Goal: Task Accomplishment & Management: Complete application form

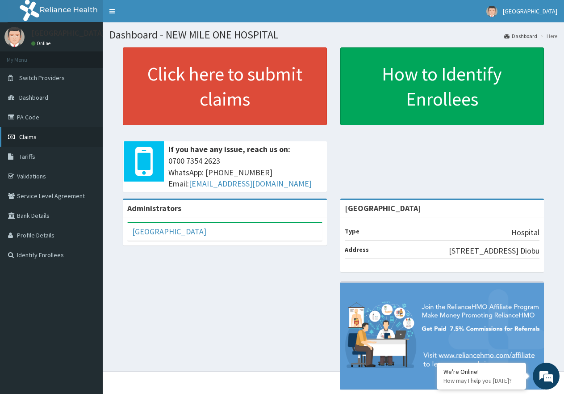
click at [40, 138] on link "Claims" at bounding box center [51, 137] width 103 height 20
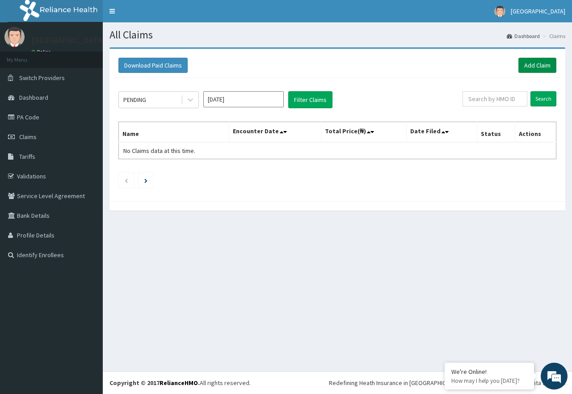
click at [534, 64] on link "Add Claim" at bounding box center [537, 65] width 38 height 15
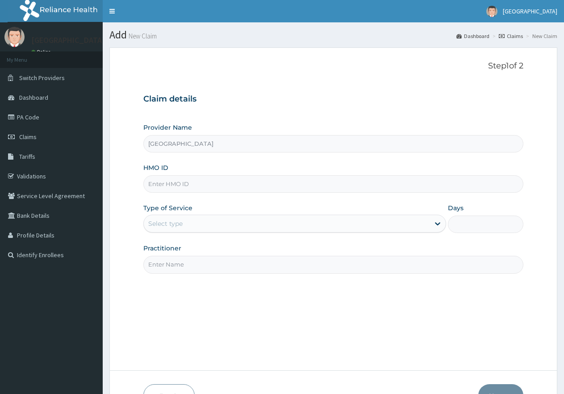
type input "[GEOGRAPHIC_DATA]"
paste input "ERM/10166/B"
type input "ERM/10166/B"
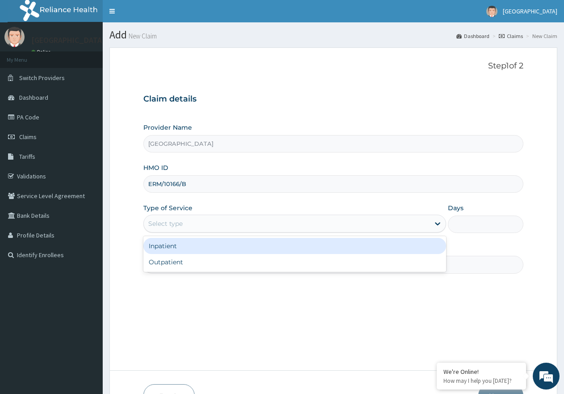
click at [288, 219] on div "Select type" at bounding box center [287, 223] width 286 height 14
click at [266, 246] on div "Inpatient" at bounding box center [294, 246] width 303 height 16
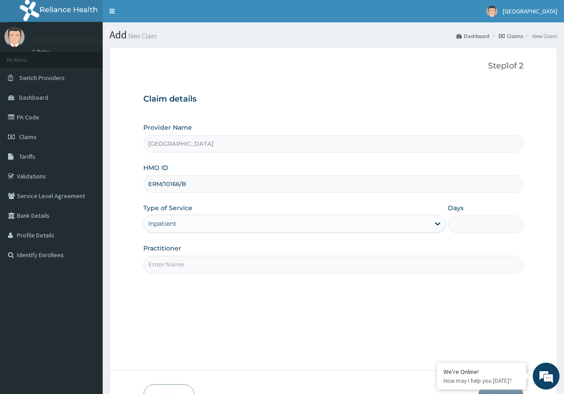
click at [478, 225] on input "Days" at bounding box center [486, 223] width 76 height 17
type input "3"
click at [282, 262] on input "Practitioner" at bounding box center [333, 264] width 380 height 17
type input "DR UZOMA"
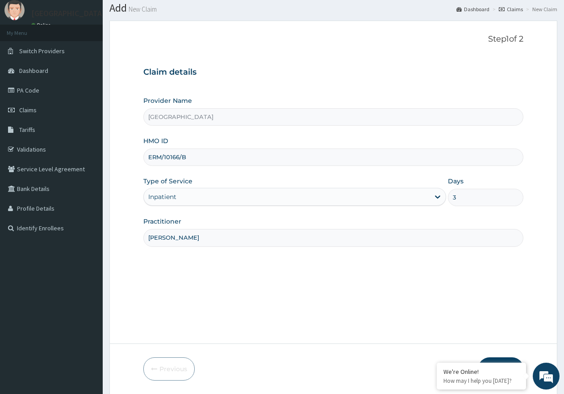
scroll to position [57, 0]
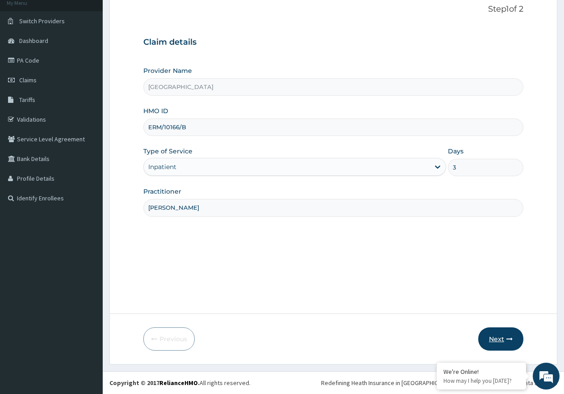
click at [502, 337] on button "Next" at bounding box center [501, 338] width 45 height 23
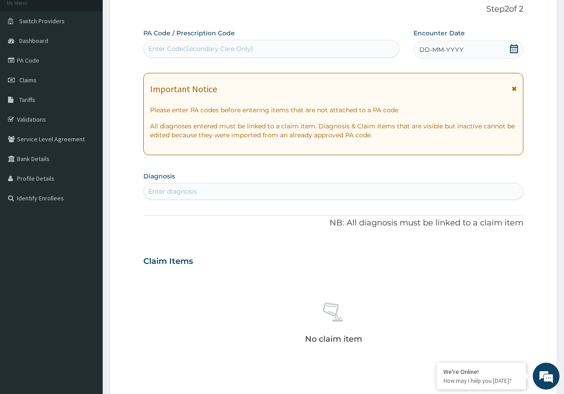
click at [190, 46] on div "Enter Code(Secondary Care Only)" at bounding box center [200, 48] width 105 height 9
paste input "PA/78542D"
type input "PA/78542D"
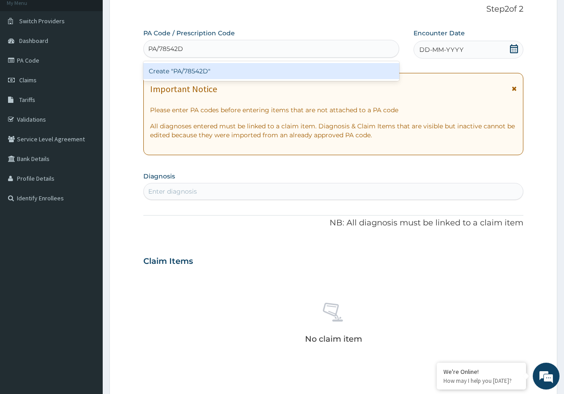
click at [193, 71] on div "Create "PA/78542D"" at bounding box center [271, 71] width 256 height 16
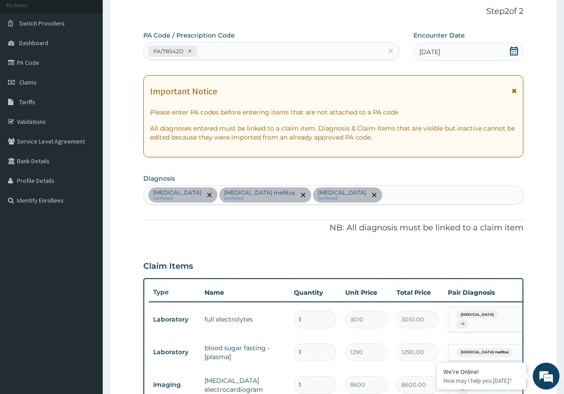
scroll to position [7, 0]
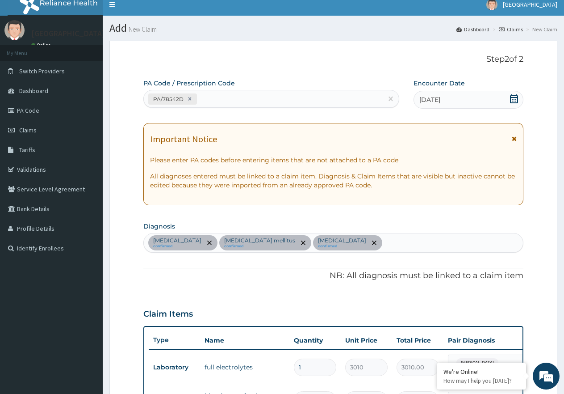
click at [229, 100] on div "PA/78542D" at bounding box center [263, 99] width 239 height 15
paste input "PA/57E84B"
type input "PA/57E84B"
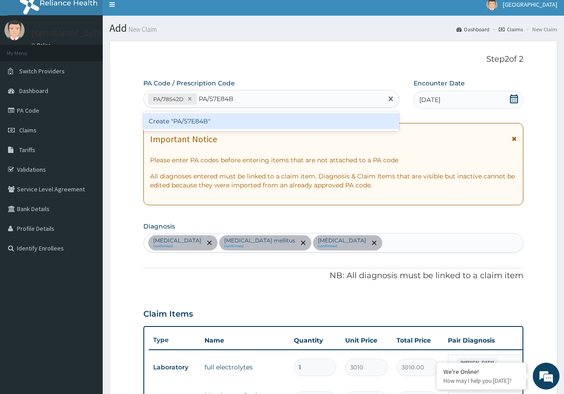
click at [190, 115] on div "Create "PA/57E84B"" at bounding box center [271, 121] width 256 height 16
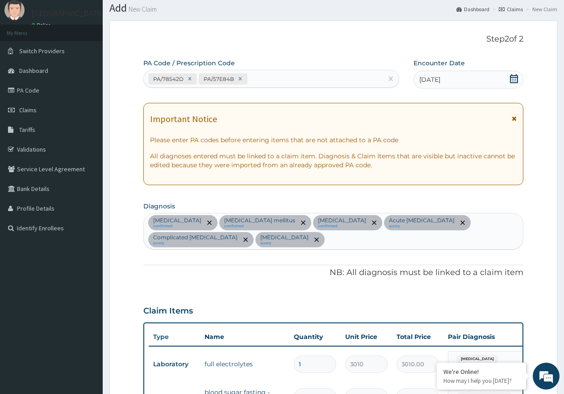
scroll to position [19, 0]
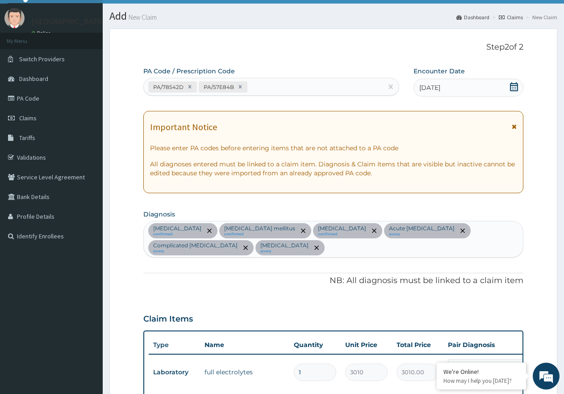
click at [270, 83] on div "PA/78542D PA/57E84B" at bounding box center [263, 87] width 239 height 15
paste input "PA/215F6A"
type input "PA/215F6A"
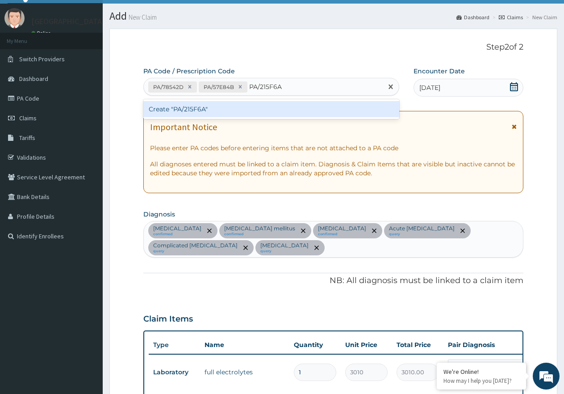
click at [184, 107] on div "Create "PA/215F6A"" at bounding box center [271, 109] width 256 height 16
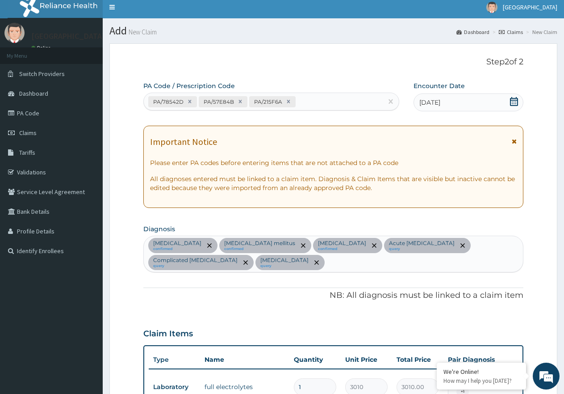
scroll to position [0, 0]
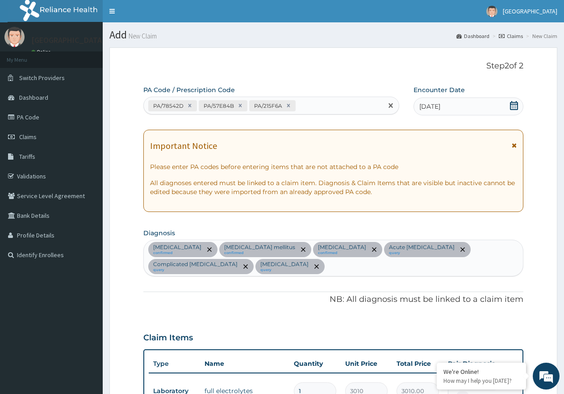
click at [320, 105] on div "PA/78542D PA/57E84B PA/215F6A" at bounding box center [263, 105] width 239 height 15
paste input "PA/33FBDE"
type input "PA/33FBDE"
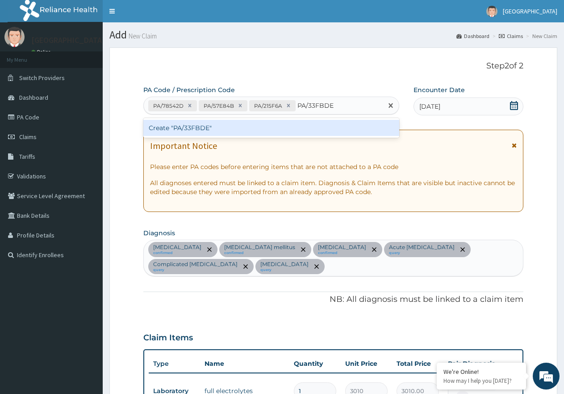
click at [193, 126] on div "Create "PA/33FBDE"" at bounding box center [271, 128] width 256 height 16
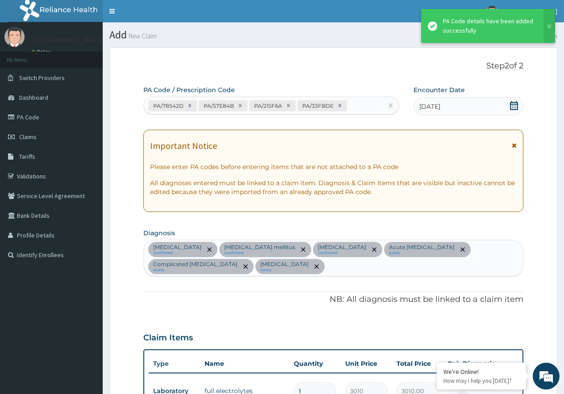
scroll to position [799, 0]
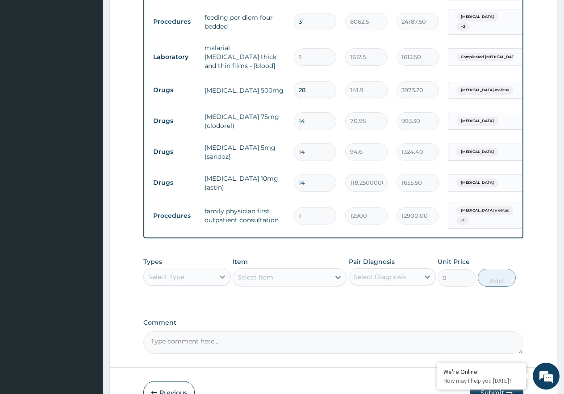
click at [223, 272] on icon at bounding box center [222, 276] width 9 height 9
click at [216, 387] on div "Drugs" at bounding box center [187, 395] width 88 height 16
click at [289, 270] on div "Select Item" at bounding box center [281, 277] width 97 height 14
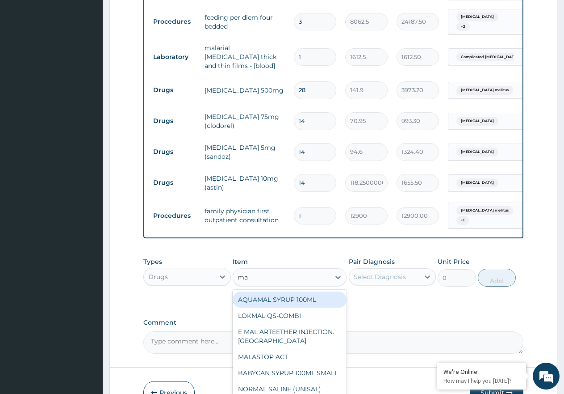
type input "m"
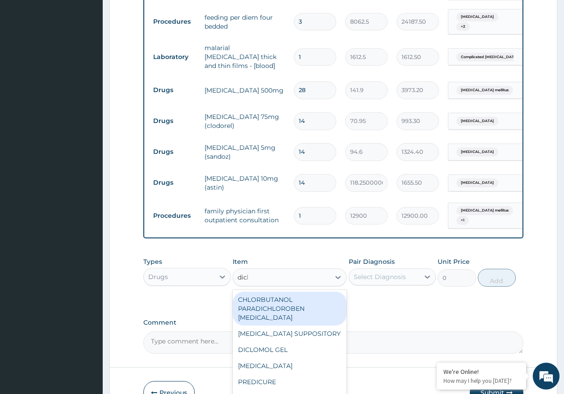
type input "diclo"
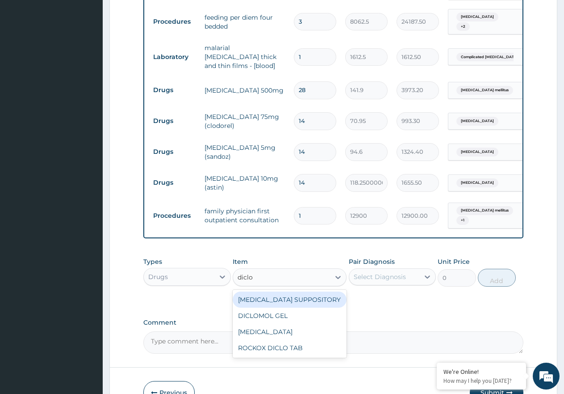
drag, startPoint x: 304, startPoint y: 287, endPoint x: 383, endPoint y: 269, distance: 81.4
click at [304, 291] on div "DICLOFENAC SUPPOSITORY" at bounding box center [290, 299] width 114 height 16
type input "118.25000000000001"
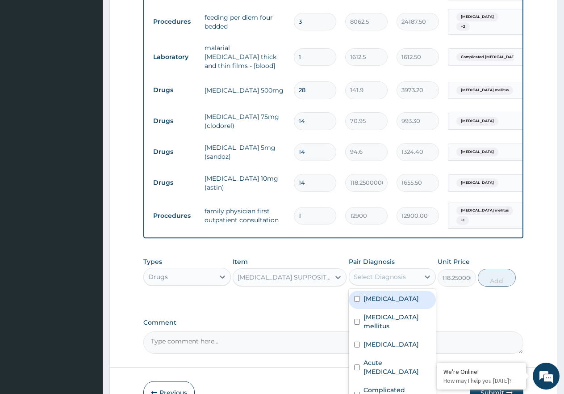
click at [404, 272] on div "Select Diagnosis" at bounding box center [380, 276] width 52 height 9
drag, startPoint x: 410, startPoint y: 371, endPoint x: 442, endPoint y: 346, distance: 40.7
click at [410, 385] on label "Complicated malaria" at bounding box center [397, 394] width 67 height 18
checkbox input "true"
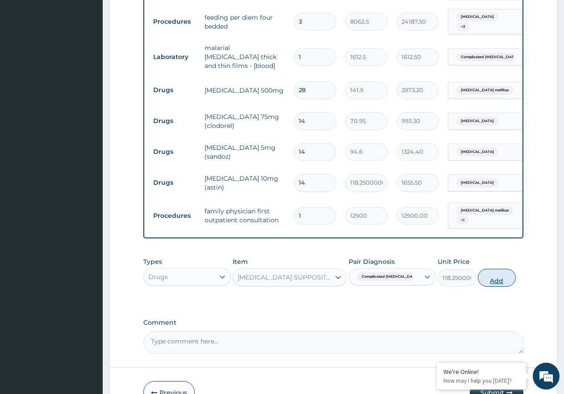
click at [508, 269] on button "Add" at bounding box center [497, 278] width 38 height 18
type input "0"
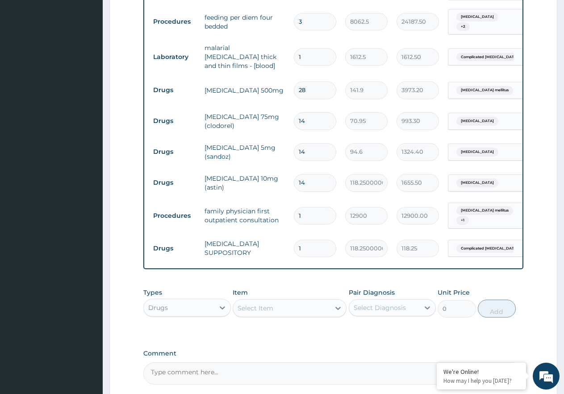
click at [247, 303] on div "Select Item" at bounding box center [256, 307] width 36 height 9
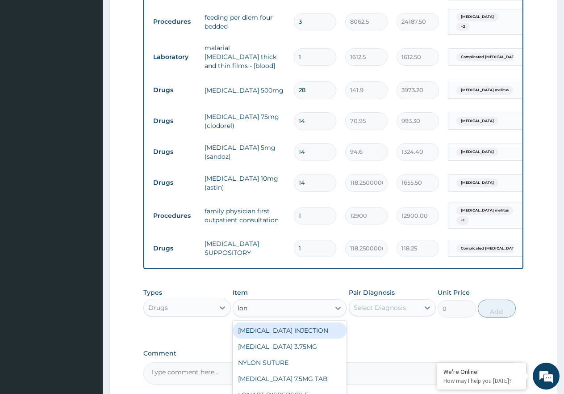
type input "lona"
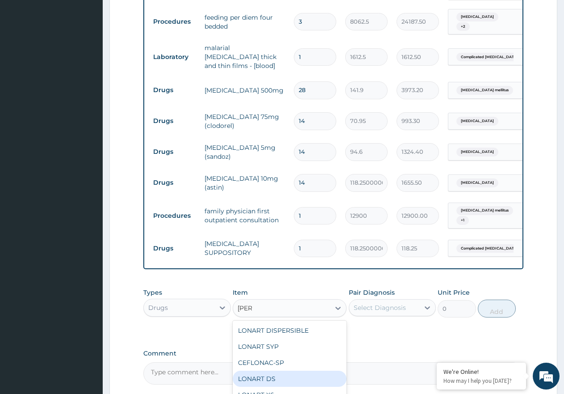
click at [282, 370] on div "LONART DS" at bounding box center [290, 378] width 114 height 16
type input "473.00000000000006"
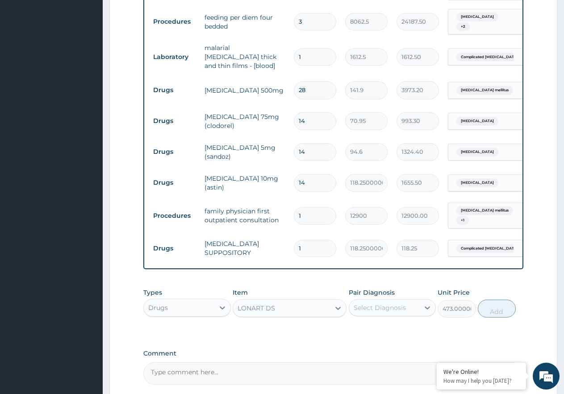
click at [392, 303] on div "Select Diagnosis" at bounding box center [380, 307] width 52 height 9
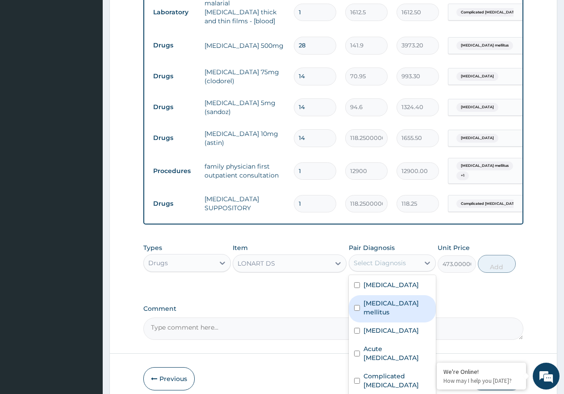
scroll to position [870, 0]
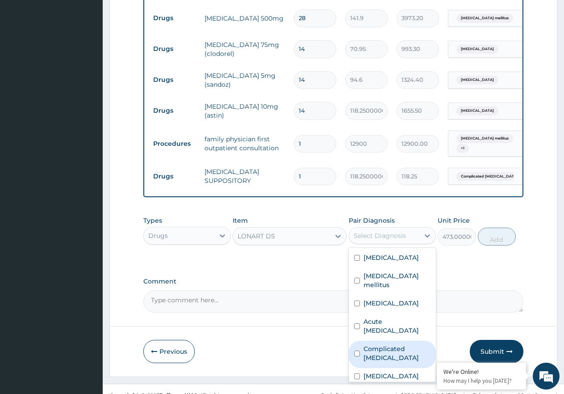
click at [410, 341] on div "Complicated malaria" at bounding box center [393, 354] width 88 height 27
checkbox input "true"
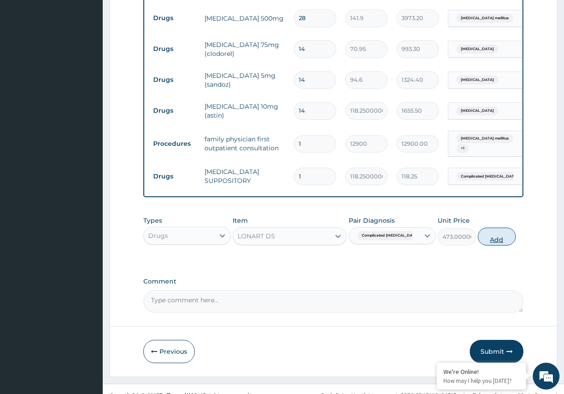
click at [504, 227] on button "Add" at bounding box center [497, 236] width 38 height 18
type input "0"
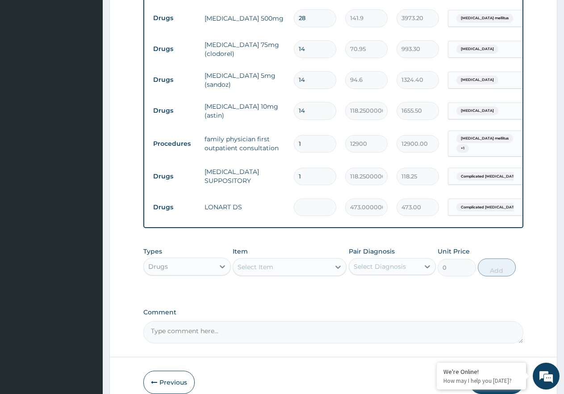
type input "0.00"
type input "6"
type input "2838.00"
type input "6"
click at [307, 260] on div "Select Item" at bounding box center [281, 267] width 97 height 14
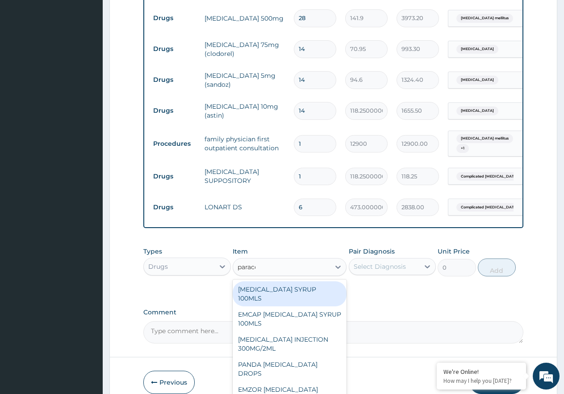
type input "paracet"
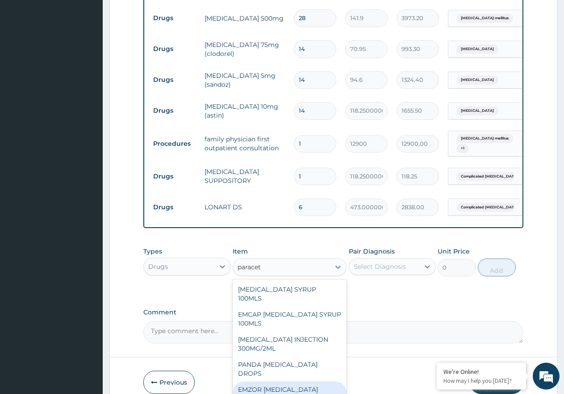
click at [321, 381] on div "EMZOR PARACETAMOL 500MG" at bounding box center [290, 393] width 114 height 25
type input "23.65"
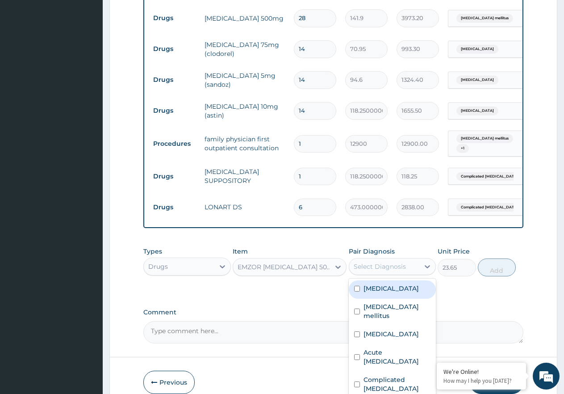
drag, startPoint x: 380, startPoint y: 246, endPoint x: 387, endPoint y: 261, distance: 16.2
click at [380, 259] on div "Select Diagnosis" at bounding box center [384, 266] width 71 height 14
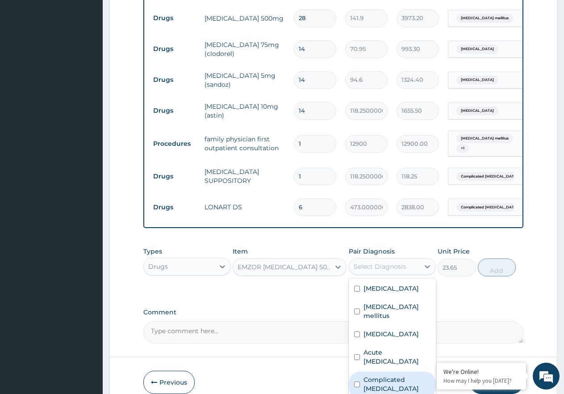
drag, startPoint x: 408, startPoint y: 358, endPoint x: 462, endPoint y: 315, distance: 68.7
click at [413, 375] on label "Complicated malaria" at bounding box center [397, 384] width 67 height 18
checkbox input "true"
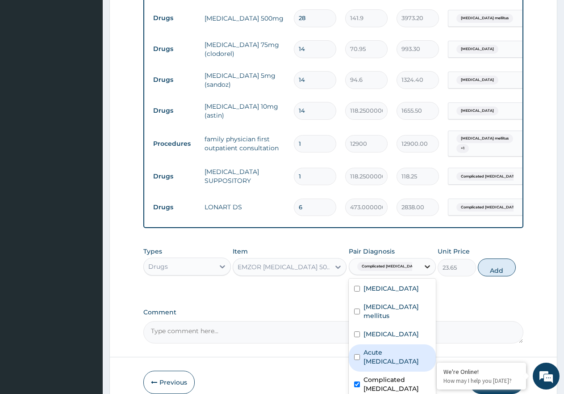
drag, startPoint x: 500, startPoint y: 256, endPoint x: 422, endPoint y: 286, distance: 83.6
click at [500, 258] on button "Add" at bounding box center [497, 267] width 38 height 18
type input "0"
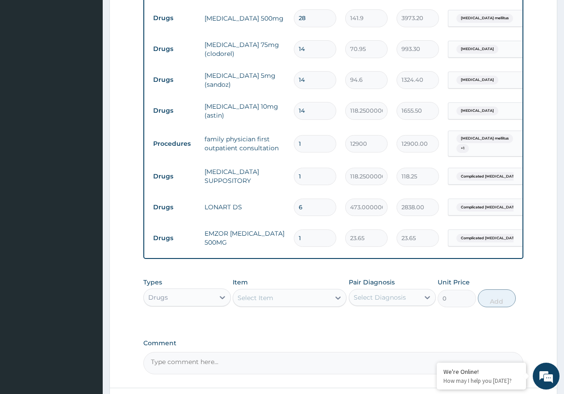
type input "18"
type input "425.70"
type input "18"
click at [253, 293] on div "Select Item" at bounding box center [256, 297] width 36 height 9
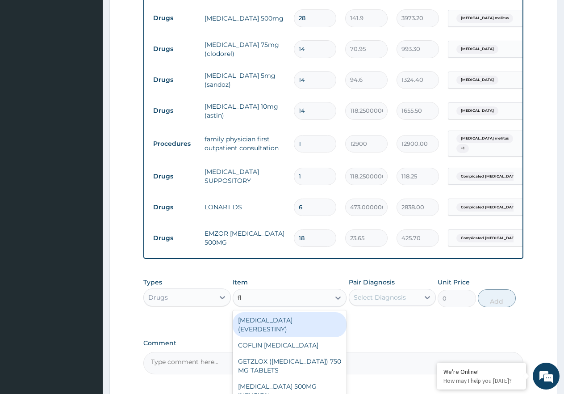
type input "fla"
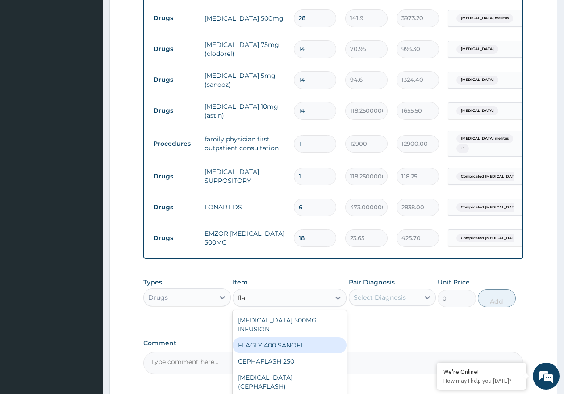
drag, startPoint x: 291, startPoint y: 319, endPoint x: 372, endPoint y: 313, distance: 80.6
click at [292, 337] on div "FLAGLY 400 SANOFI" at bounding box center [290, 345] width 114 height 16
type input "70.95"
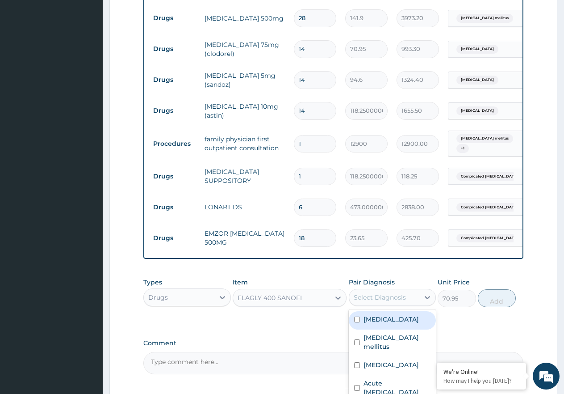
click at [405, 293] on div "Select Diagnosis" at bounding box center [380, 297] width 52 height 9
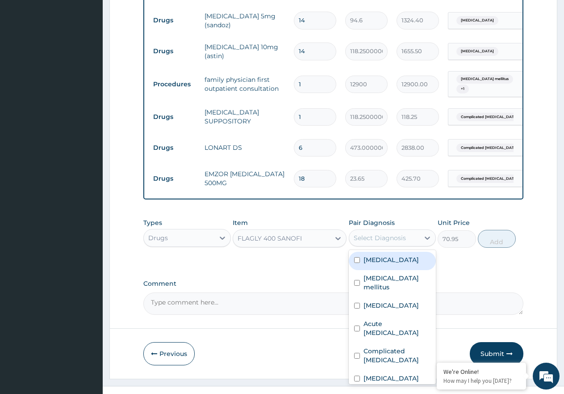
scroll to position [932, 0]
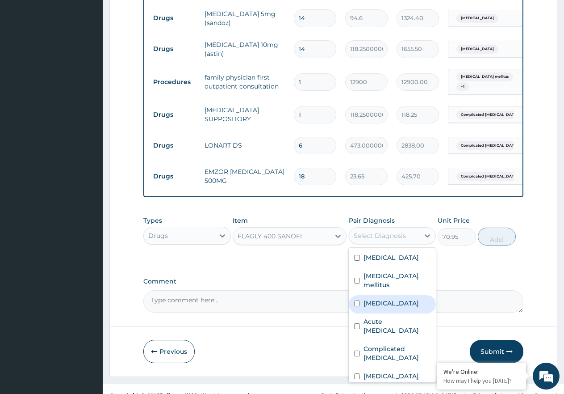
click at [384, 298] on label "Peptic ulcer" at bounding box center [391, 302] width 55 height 9
checkbox input "true"
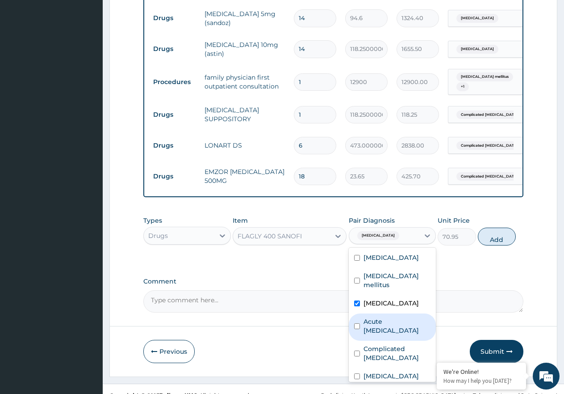
click at [383, 317] on label "Acute peptic ulcer" at bounding box center [397, 326] width 67 height 18
checkbox input "true"
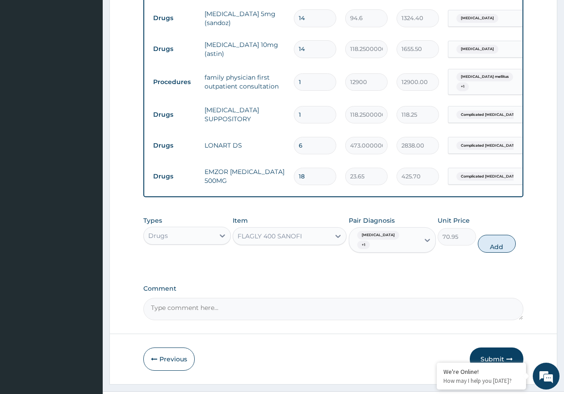
drag, startPoint x: 491, startPoint y: 223, endPoint x: 326, endPoint y: 237, distance: 165.9
click at [492, 235] on button "Add" at bounding box center [497, 244] width 38 height 18
type input "0"
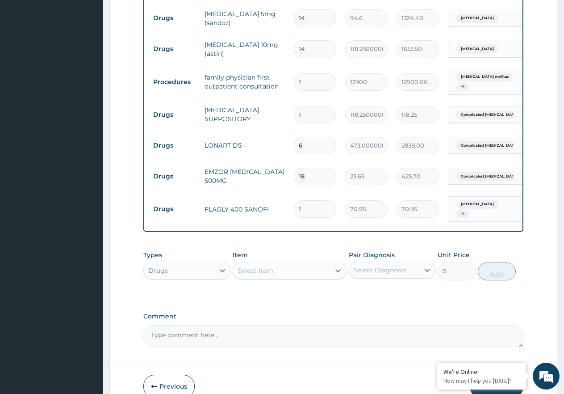
type input "15"
type input "1064.25"
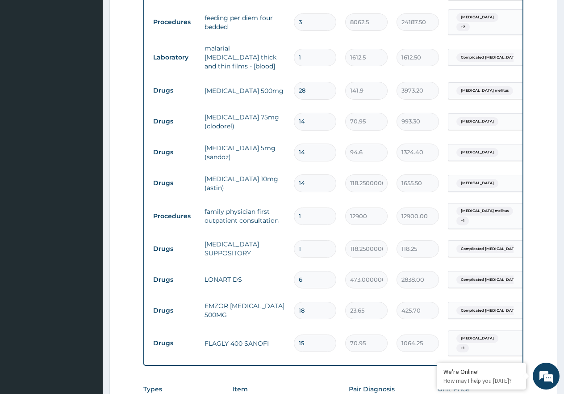
scroll to position [843, 0]
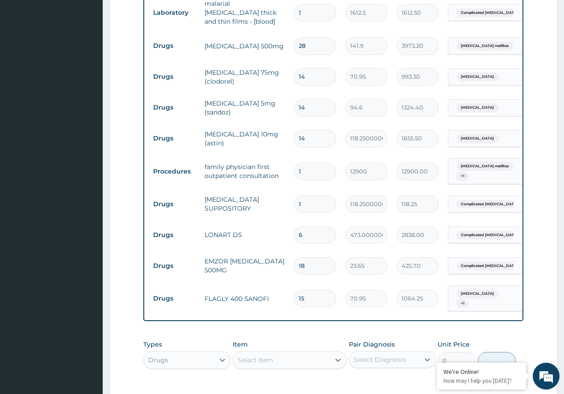
type input "15"
click at [292, 353] on div "Select Item" at bounding box center [281, 360] width 97 height 14
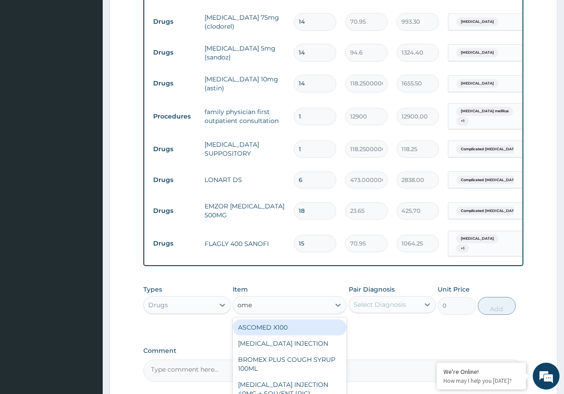
scroll to position [963, 0]
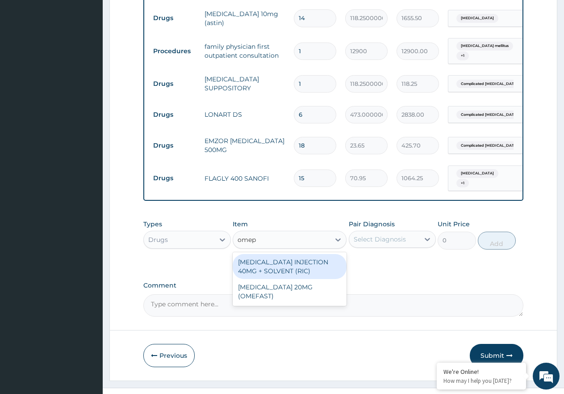
type input "omepr"
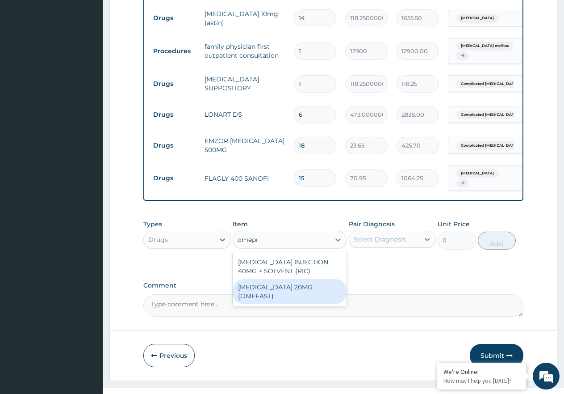
drag, startPoint x: 326, startPoint y: 270, endPoint x: 361, endPoint y: 244, distance: 43.7
click at [328, 279] on div "OMEPRAZOLE 20MG (OMEFAST)" at bounding box center [290, 291] width 114 height 25
type input "82.77499999999999"
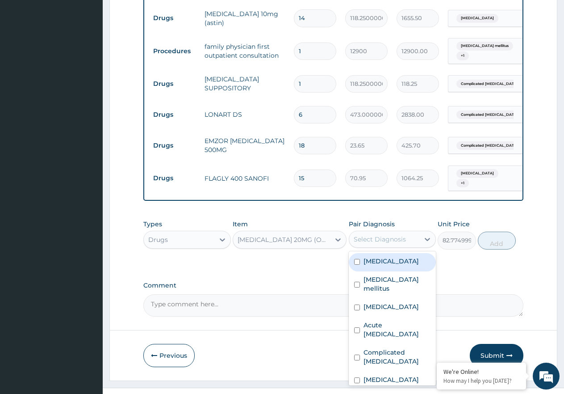
click at [378, 235] on div "Select Diagnosis" at bounding box center [380, 239] width 52 height 9
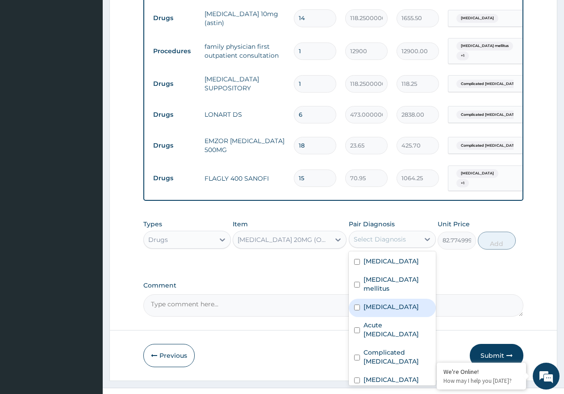
click at [393, 302] on label "Peptic ulcer" at bounding box center [391, 306] width 55 height 9
checkbox input "true"
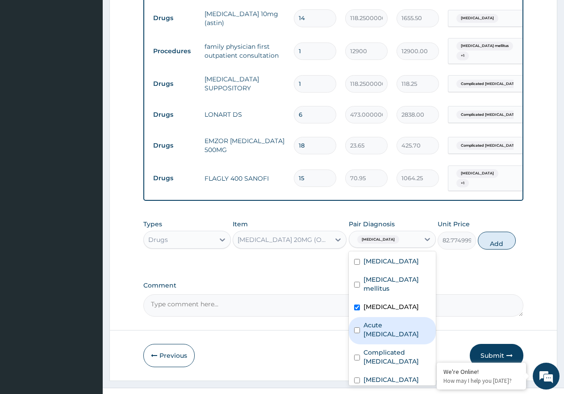
drag, startPoint x: 399, startPoint y: 303, endPoint x: 428, endPoint y: 300, distance: 29.6
click at [400, 317] on div "Acute peptic ulcer" at bounding box center [393, 330] width 88 height 27
checkbox input "true"
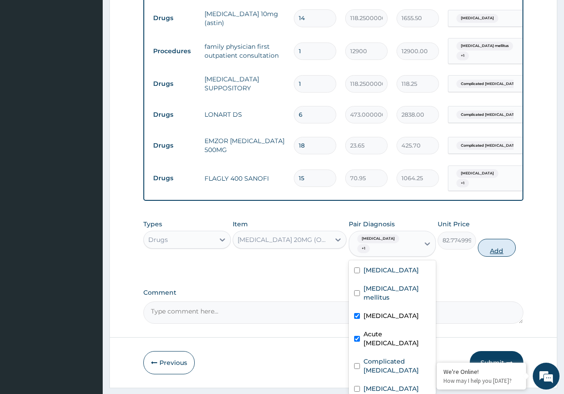
click at [506, 239] on button "Add" at bounding box center [497, 248] width 38 height 18
type input "0"
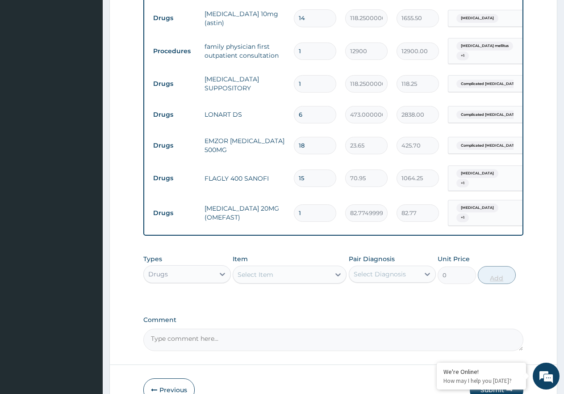
type input "14"
type input "1158.85"
type input "14"
click at [309, 267] on div "Select Item" at bounding box center [281, 274] width 97 height 14
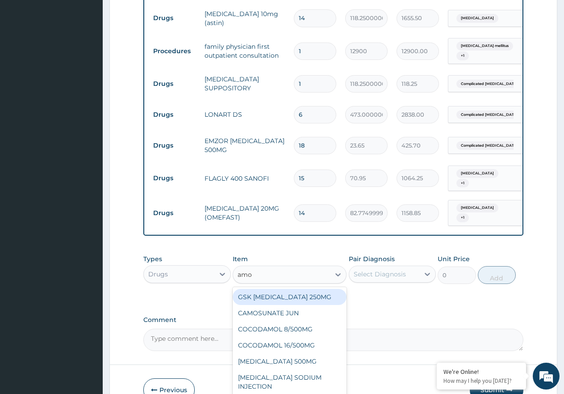
type input "amox"
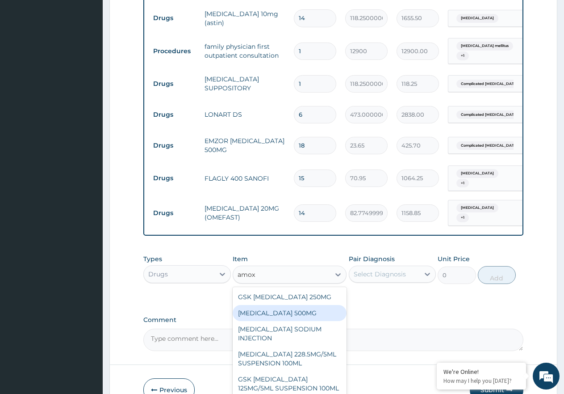
click at [322, 305] on div "AMOXICILLIN 500MG" at bounding box center [290, 313] width 114 height 16
type input "70.95"
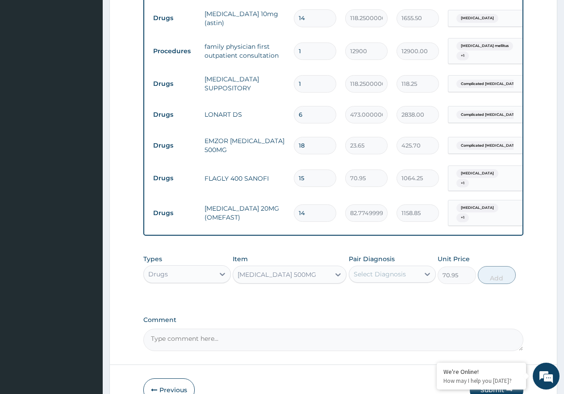
click at [377, 269] on div "Select Diagnosis" at bounding box center [380, 273] width 52 height 9
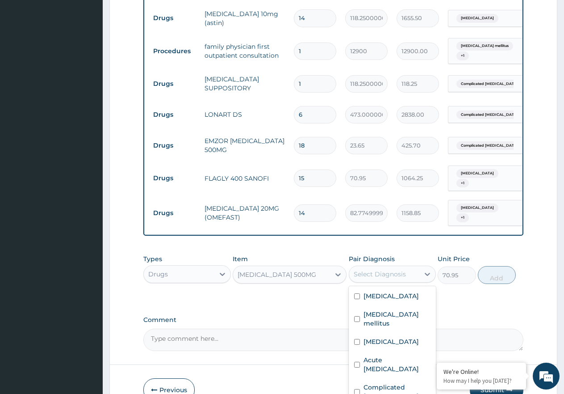
drag, startPoint x: 401, startPoint y: 380, endPoint x: 420, endPoint y: 349, distance: 36.7
checkbox input "true"
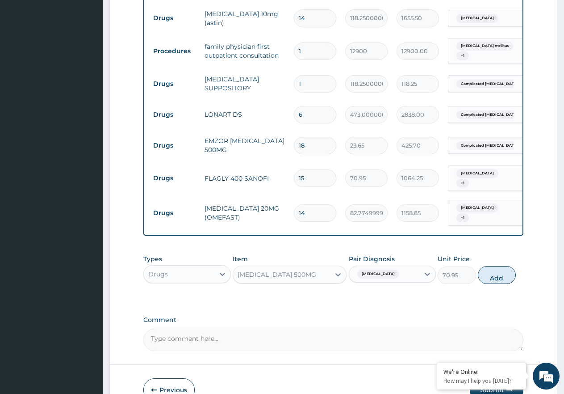
click at [505, 266] on button "Add" at bounding box center [497, 275] width 38 height 18
type input "0"
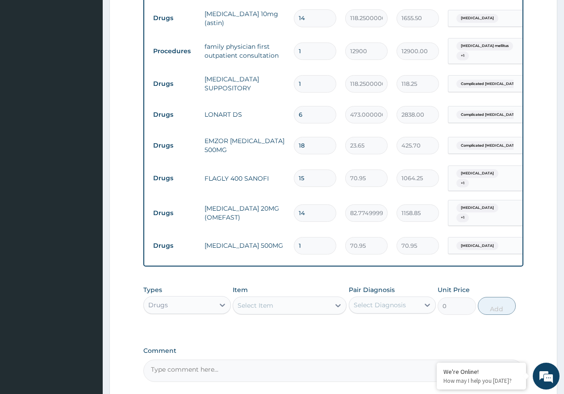
type input "15"
type input "1064.25"
type input "1"
type input "70.95"
type input "0.00"
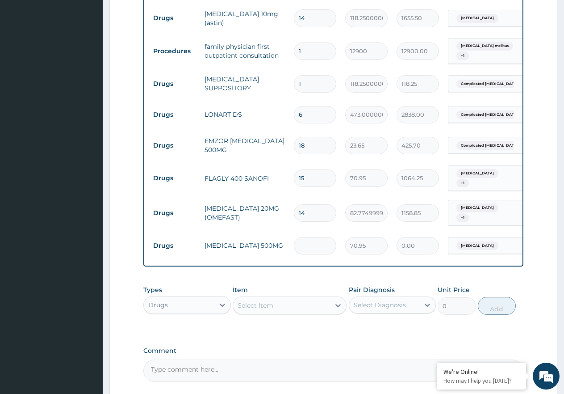
type input "2"
type input "141.90"
type input "20"
type input "1419.00"
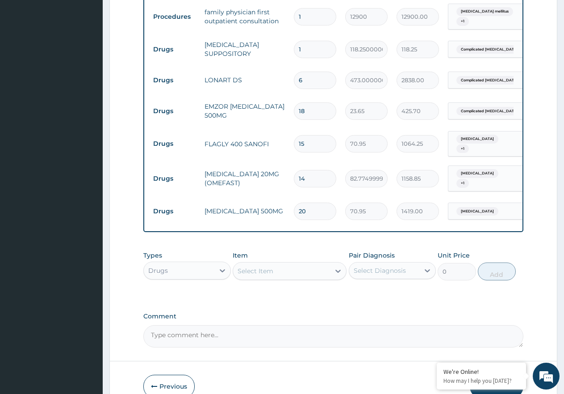
scroll to position [1025, 0]
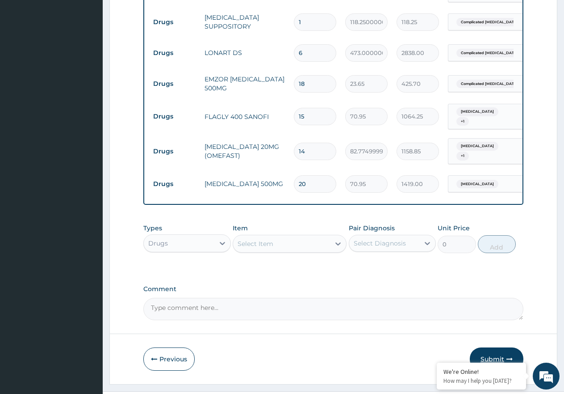
type input "20"
click at [490, 347] on button "Submit" at bounding box center [497, 358] width 54 height 23
